Goal: Download file/media

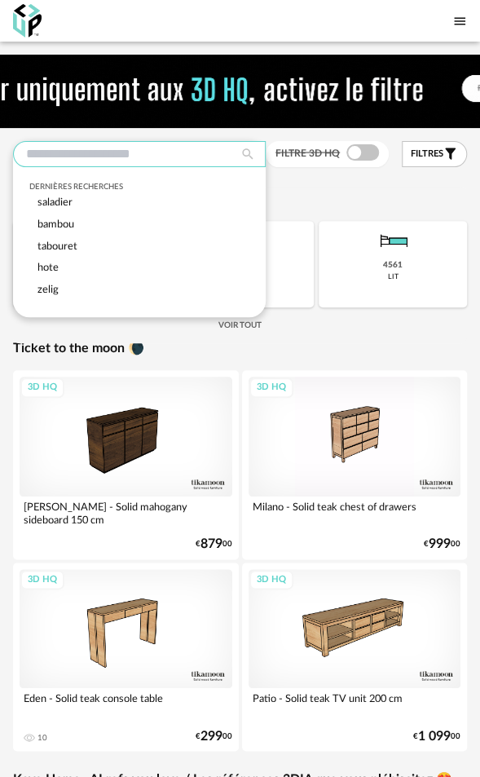
click at [100, 156] on input "text" at bounding box center [139, 154] width 253 height 26
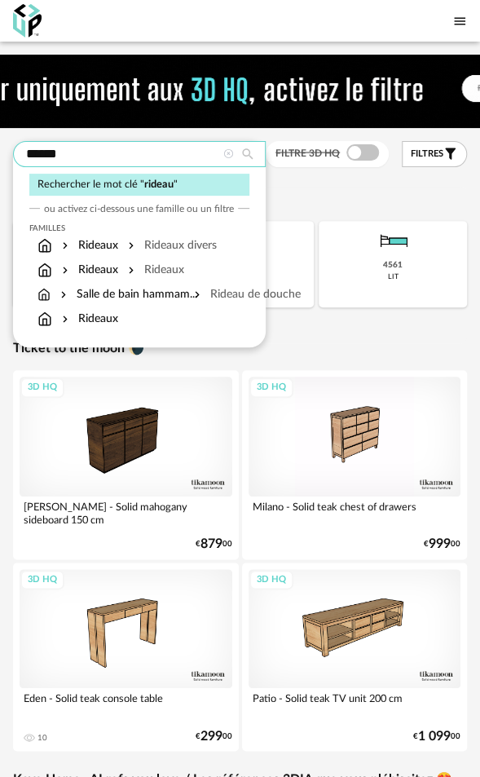
type input "******"
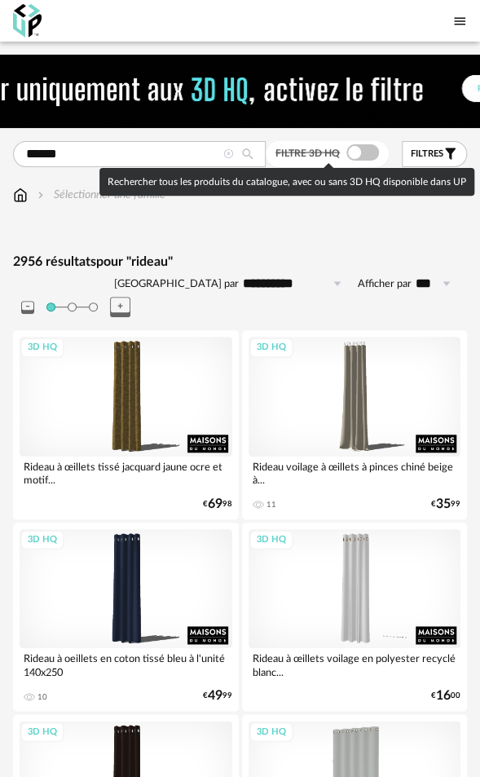
click at [355, 150] on span at bounding box center [363, 152] width 33 height 16
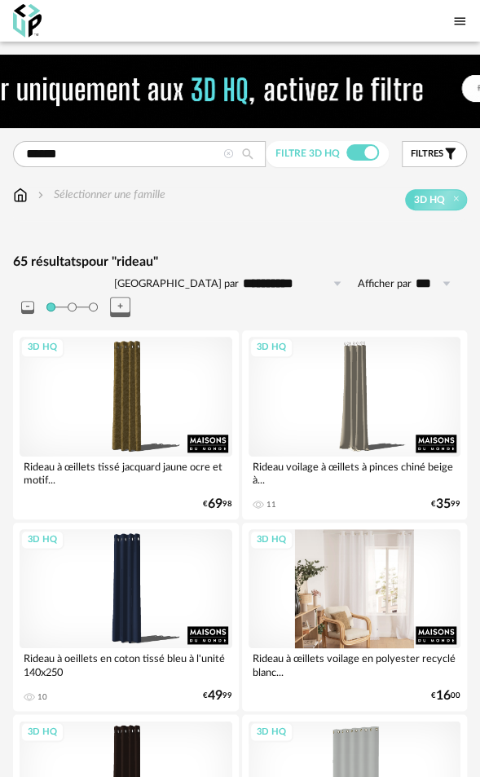
click at [377, 545] on div "3D HQ" at bounding box center [355, 589] width 213 height 120
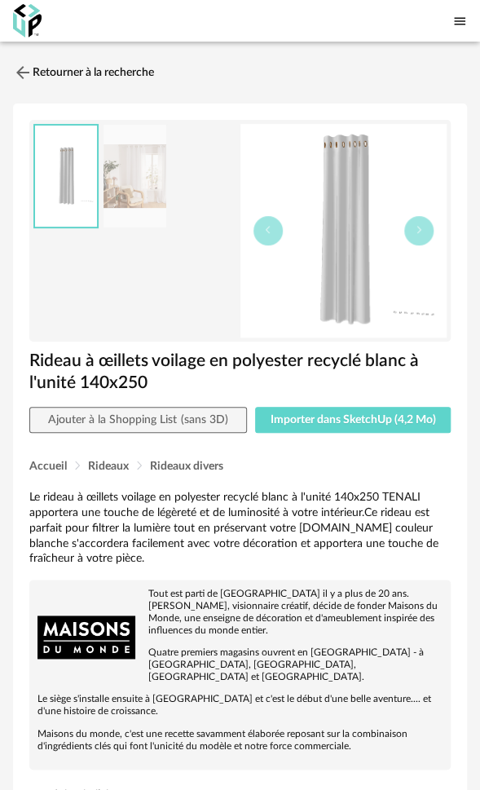
click at [153, 184] on img at bounding box center [136, 177] width 64 height 104
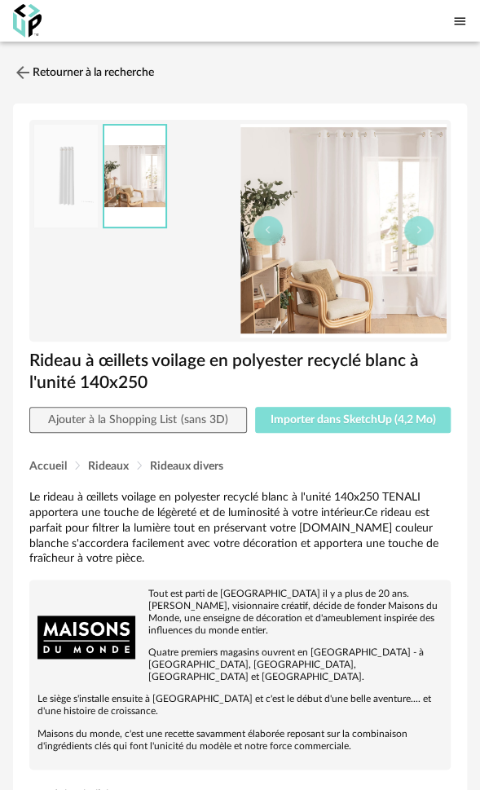
click at [348, 414] on span "Importer dans SketchUp (4,2 Mo)" at bounding box center [353, 419] width 166 height 11
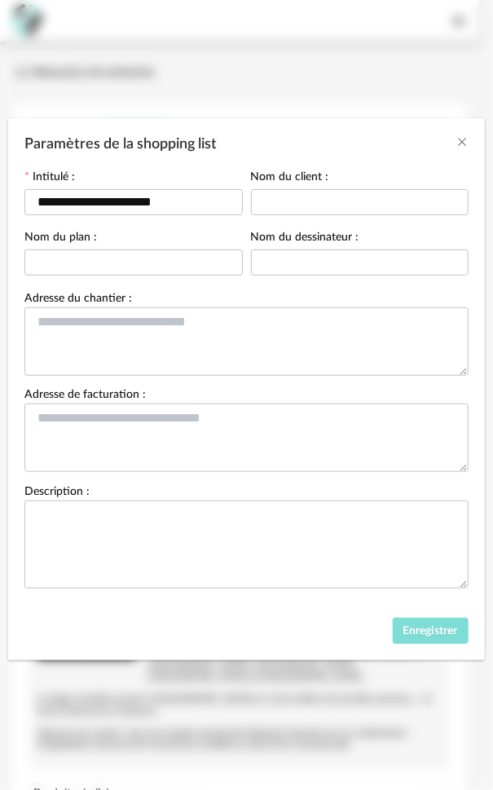
click at [419, 626] on button "Enregistrer" at bounding box center [431, 631] width 77 height 26
